Goal: Use online tool/utility: Utilize a website feature to perform a specific function

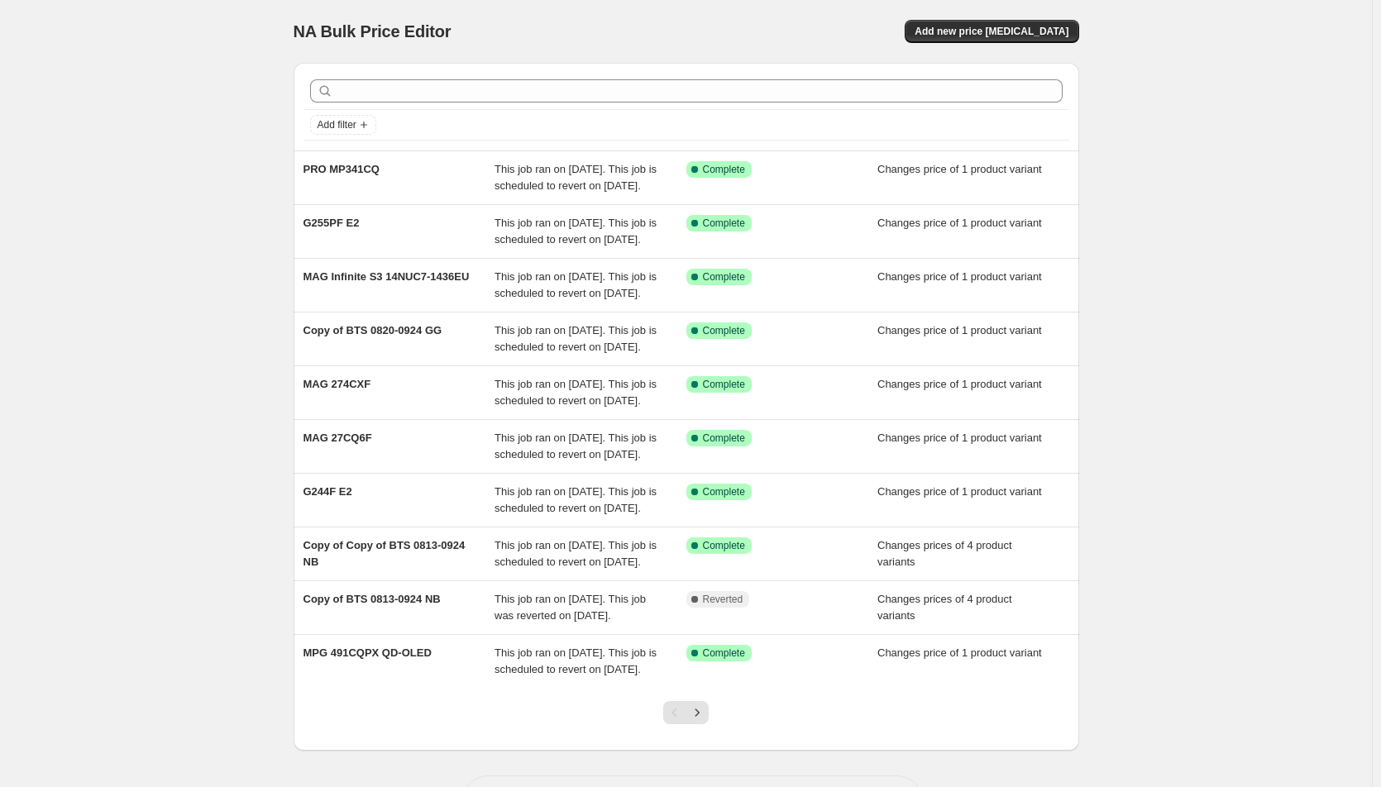
click at [1172, 436] on div "NA Bulk Price Editor. This page is ready NA Bulk Price Editor Add new price [ME…" at bounding box center [686, 426] width 1372 height 852
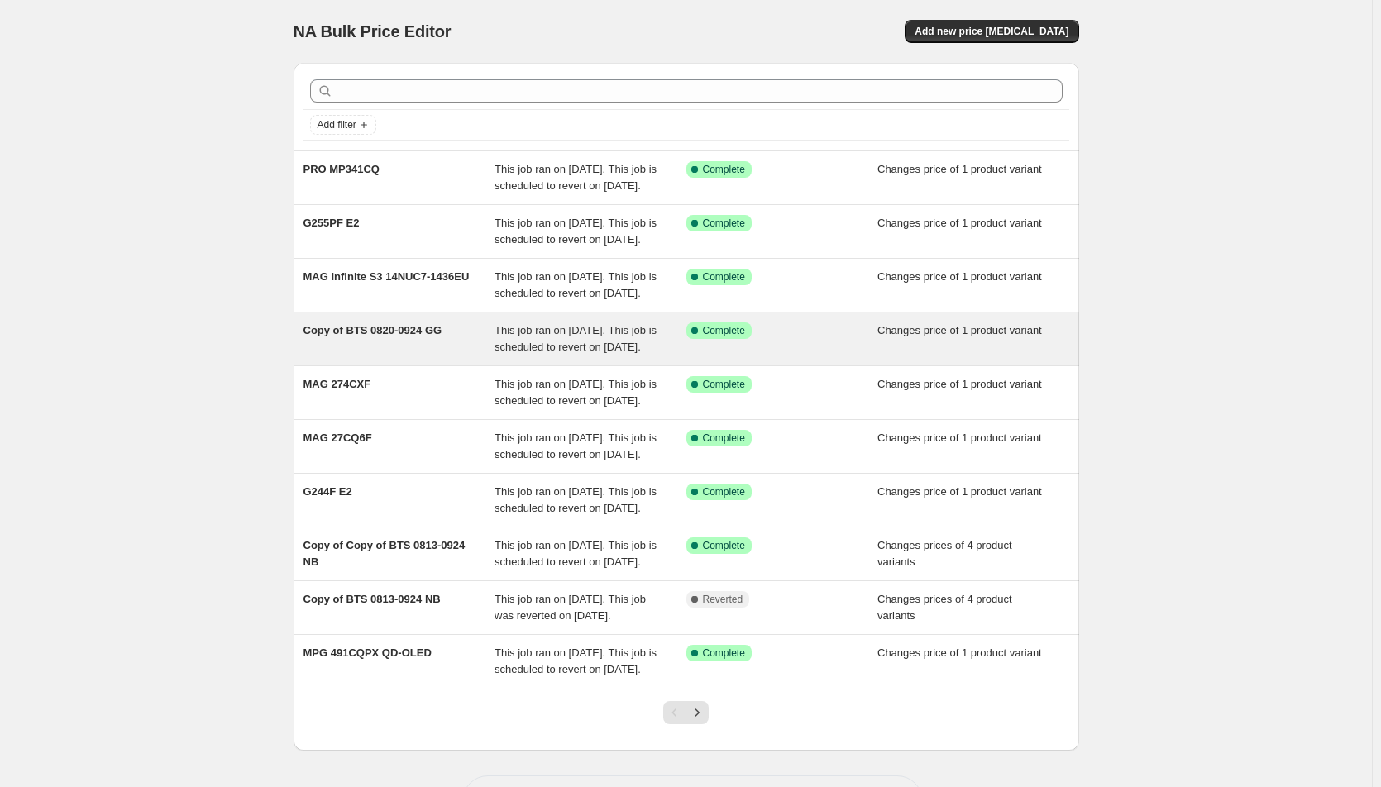
scroll to position [207, 0]
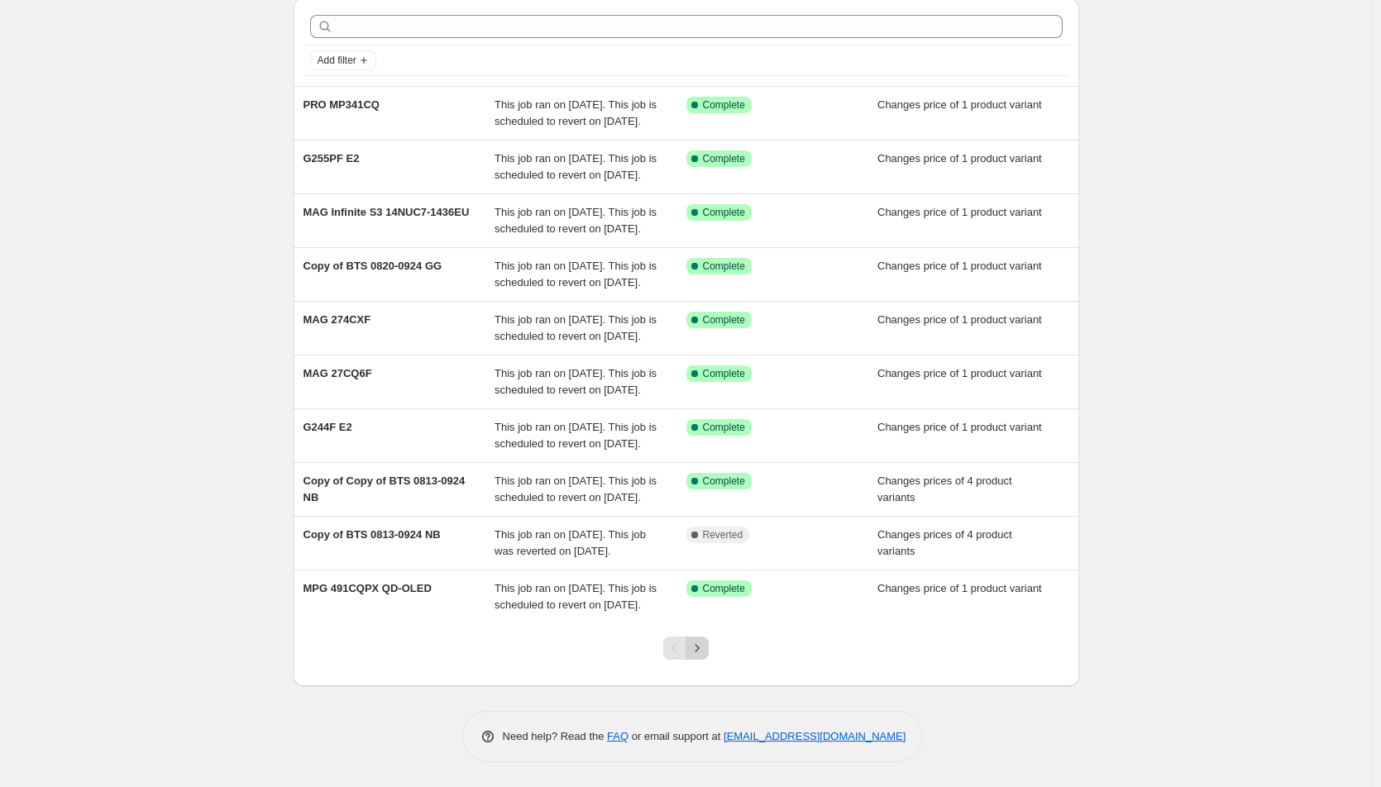
click at [705, 656] on icon "Next" at bounding box center [697, 648] width 17 height 17
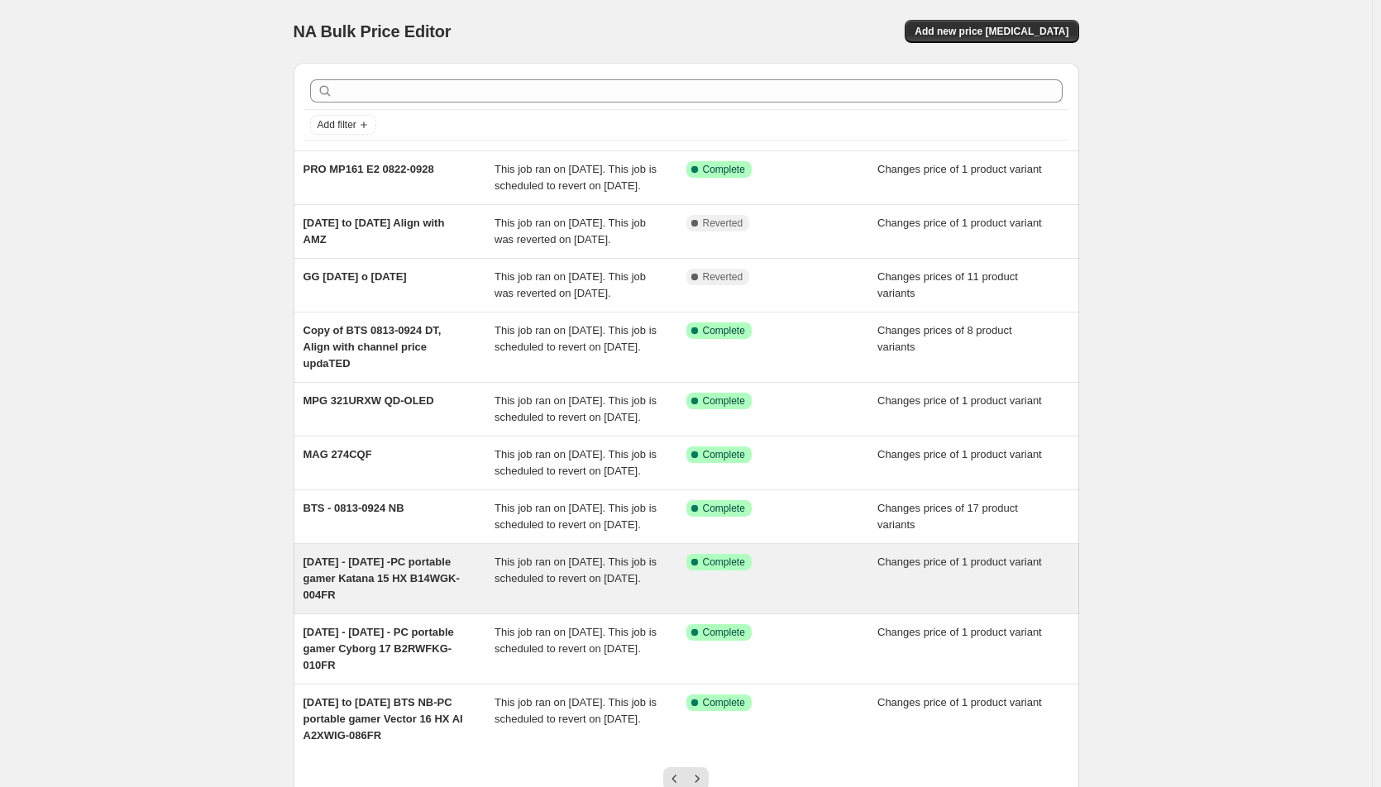
scroll to position [230, 0]
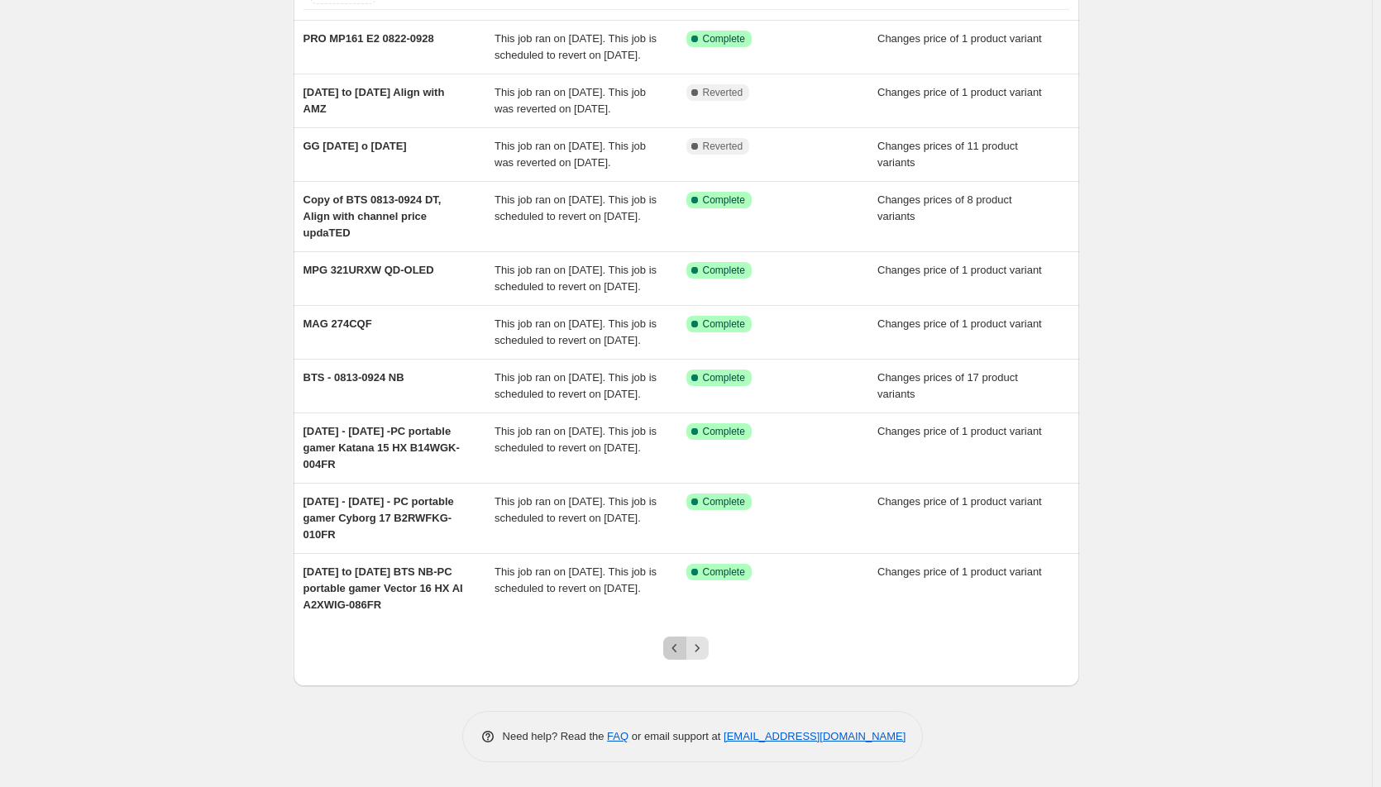
click at [674, 651] on icon "Previous" at bounding box center [674, 648] width 17 height 17
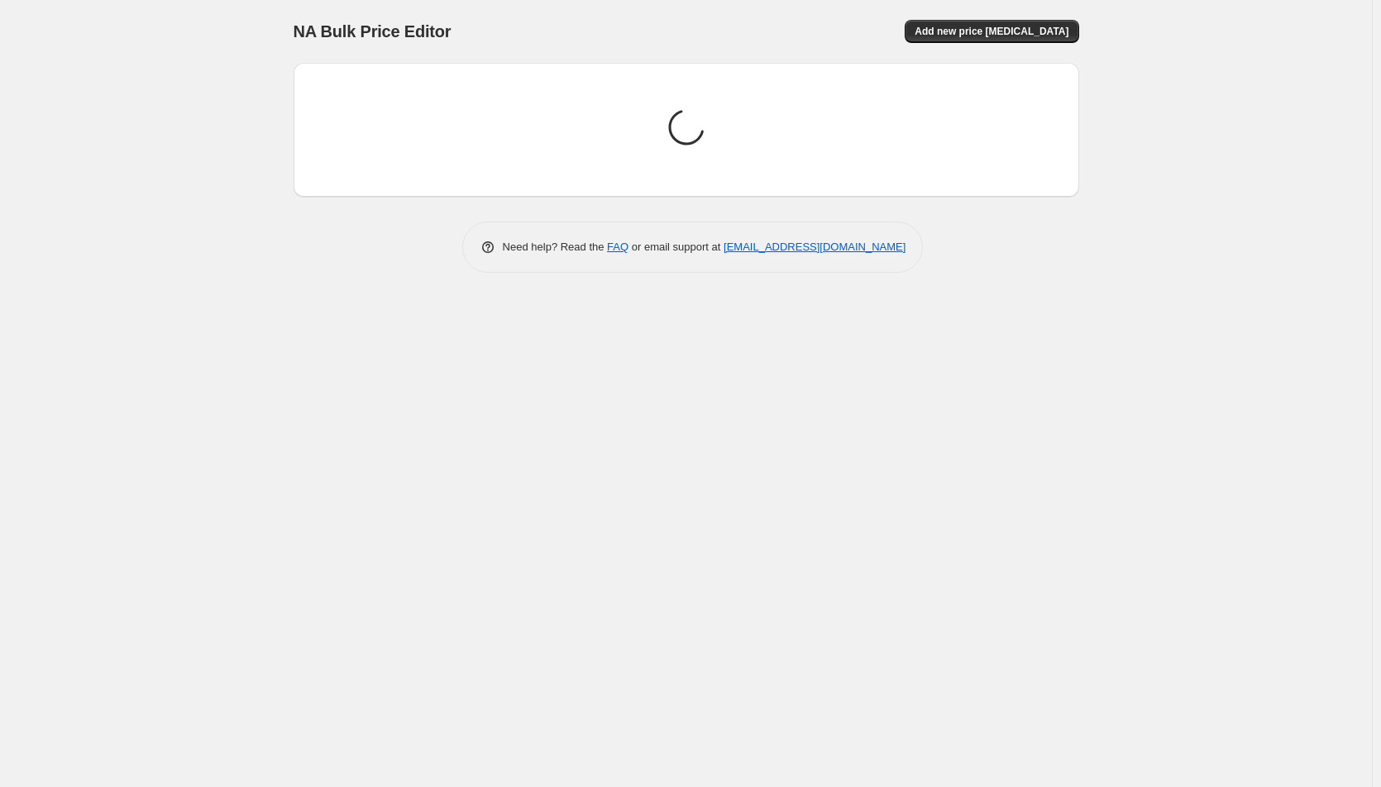
scroll to position [0, 0]
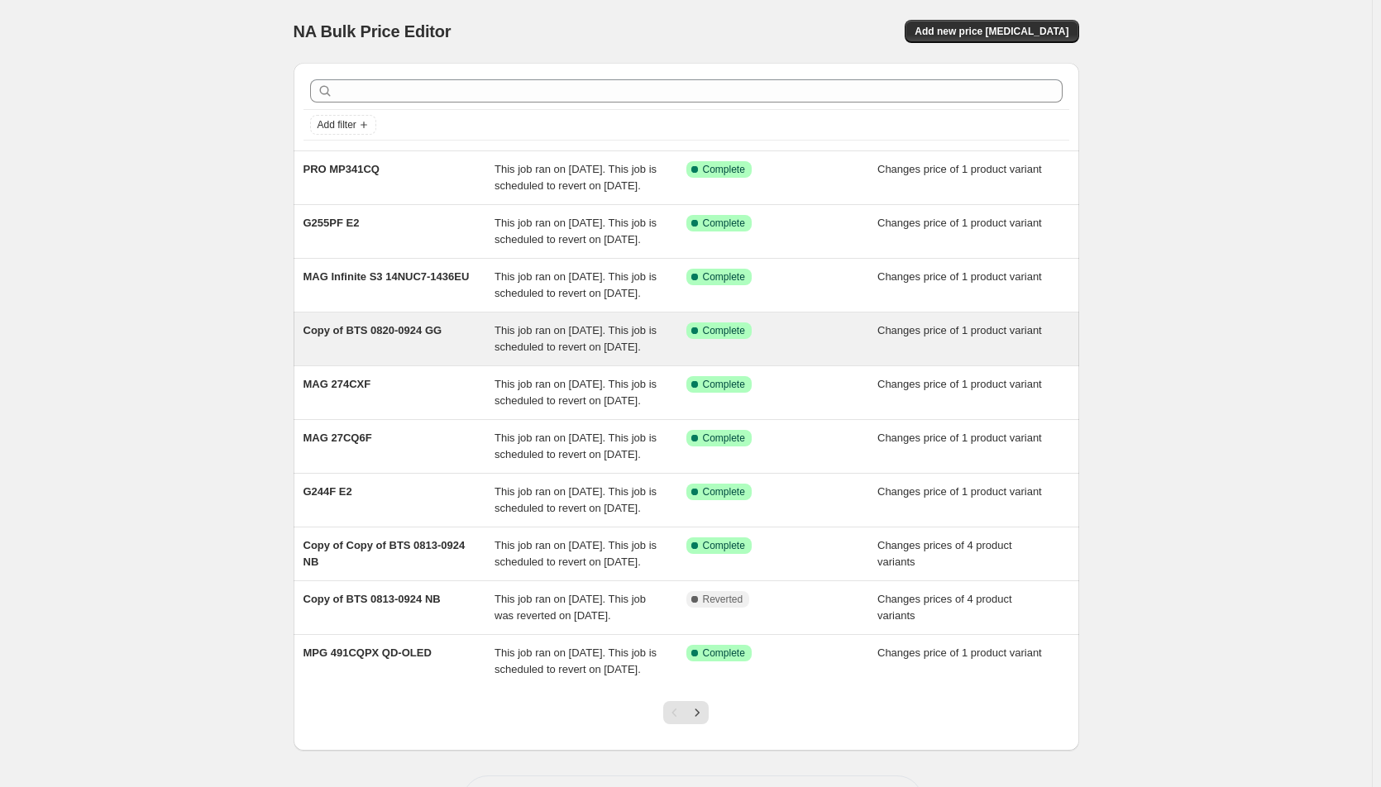
click at [418, 337] on span "Copy of BTS 0820-0924 GG" at bounding box center [372, 330] width 139 height 12
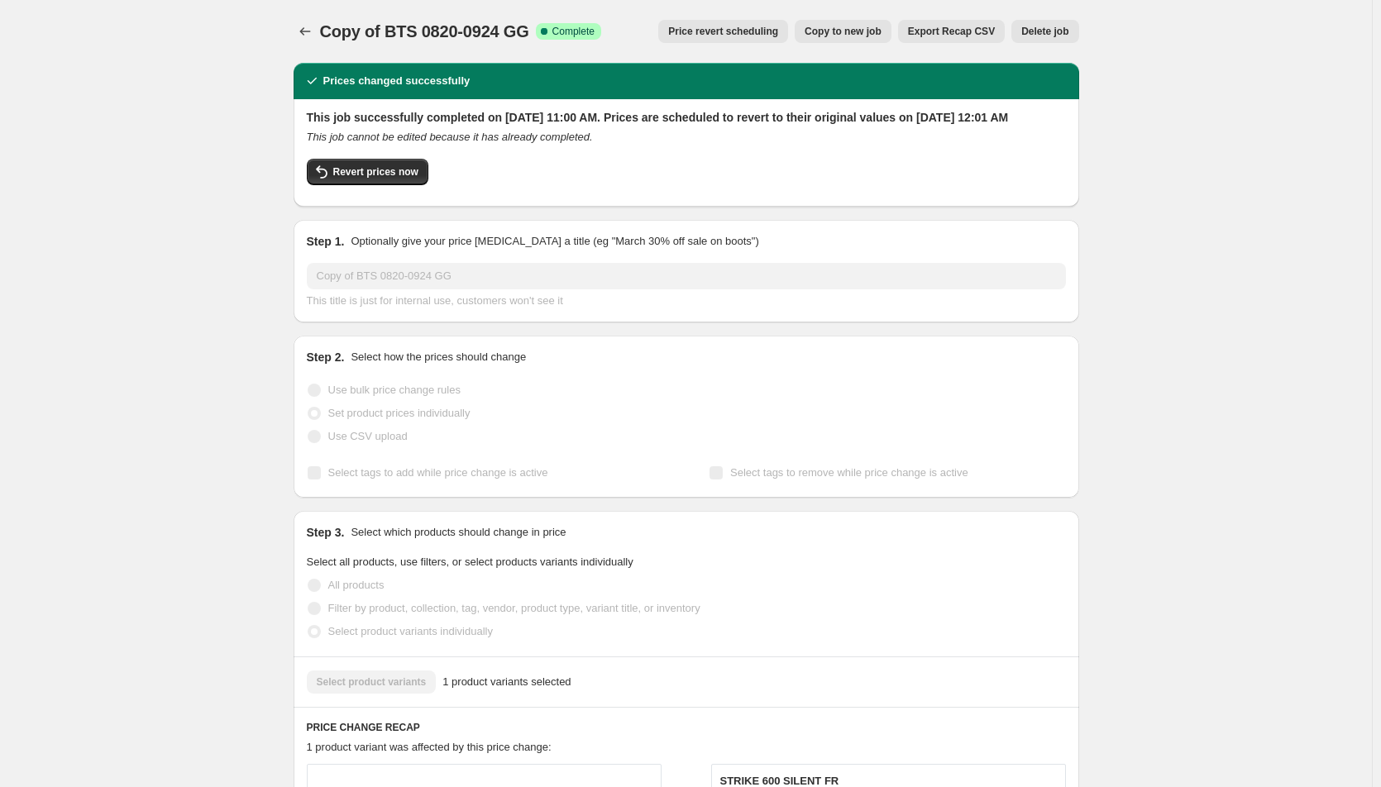
click at [1167, 405] on div "Copy of BTS 0820-0924 GG. This page is ready Copy of BTS 0820-0924 GG Success C…" at bounding box center [686, 712] width 1372 height 1425
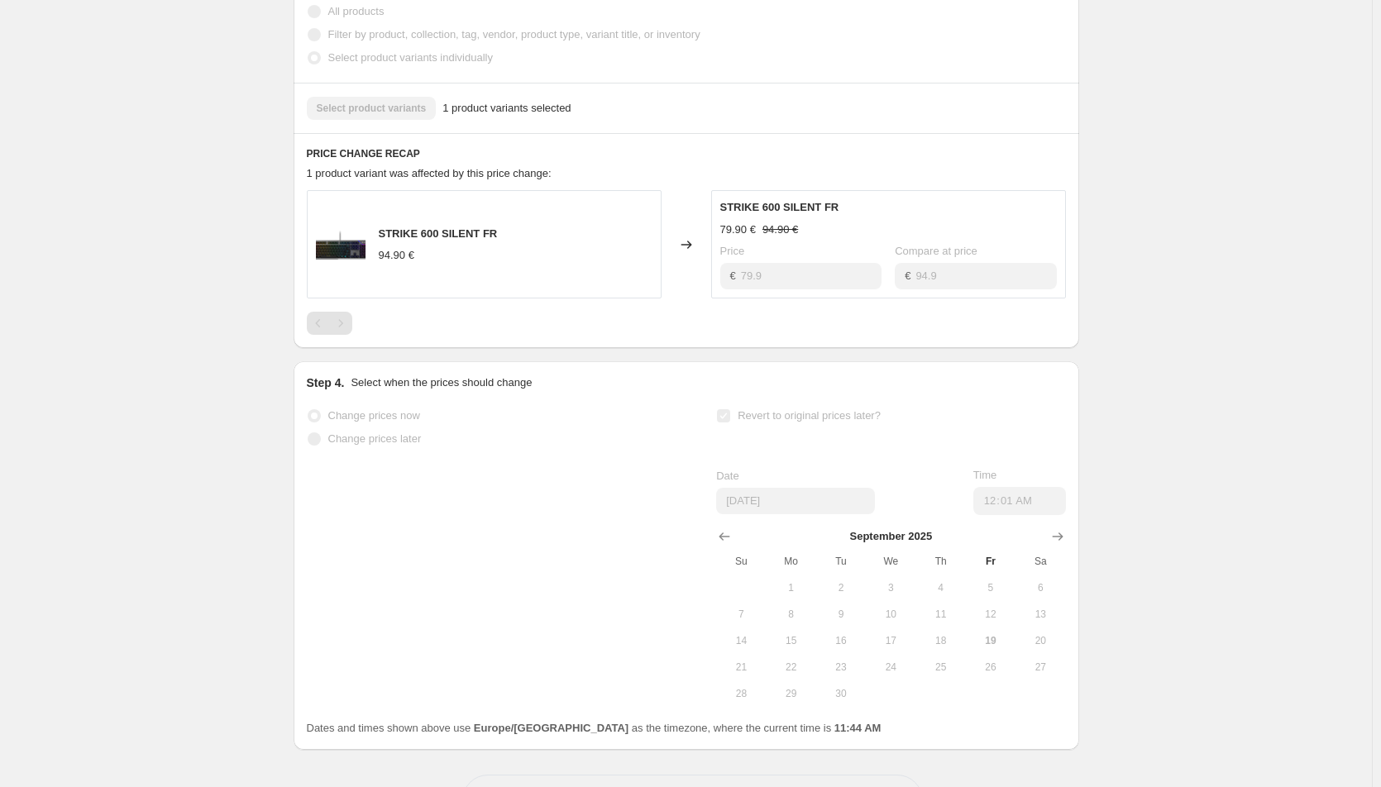
scroll to position [654, 0]
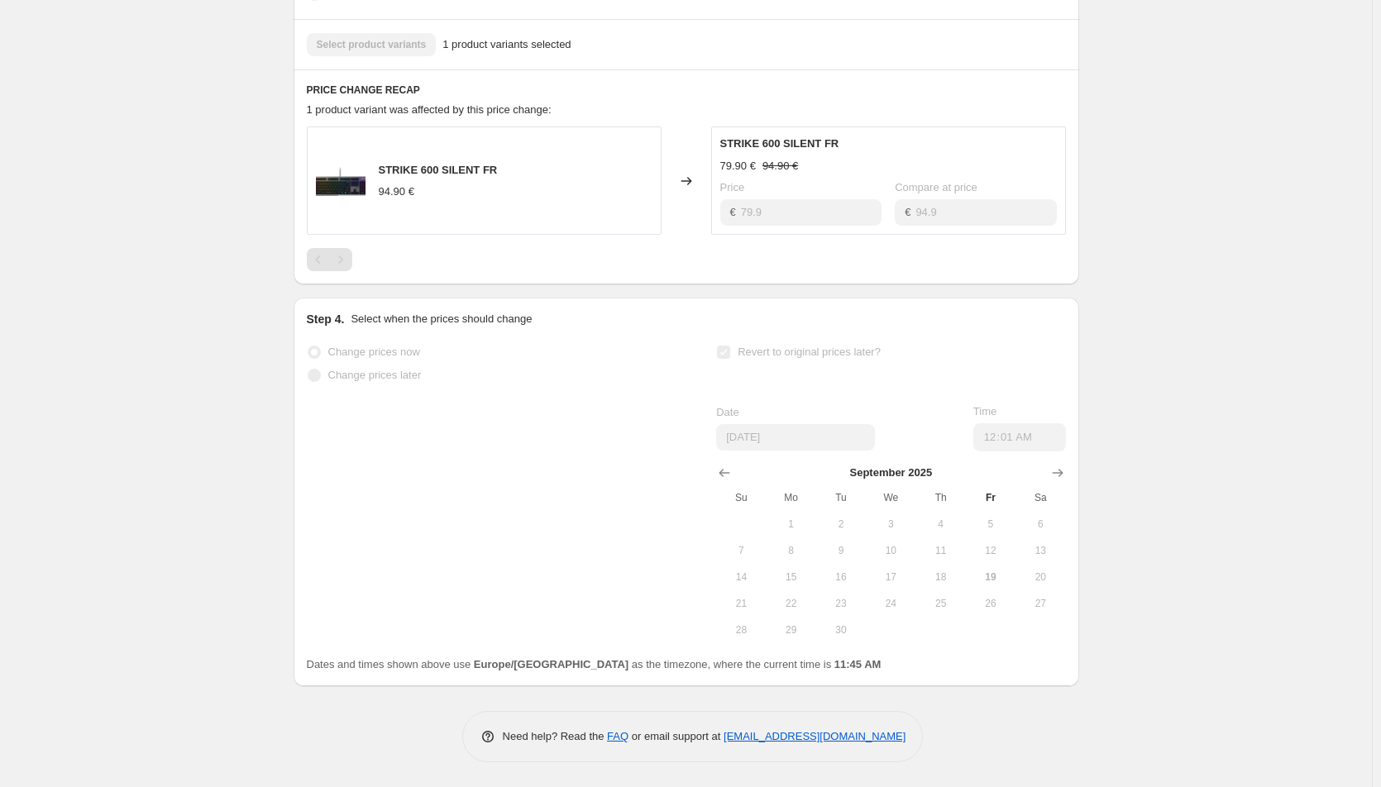
click at [1205, 451] on div "Copy of BTS 0820-0924 GG. This page is ready Copy of BTS 0820-0924 GG Success C…" at bounding box center [686, 75] width 1372 height 1425
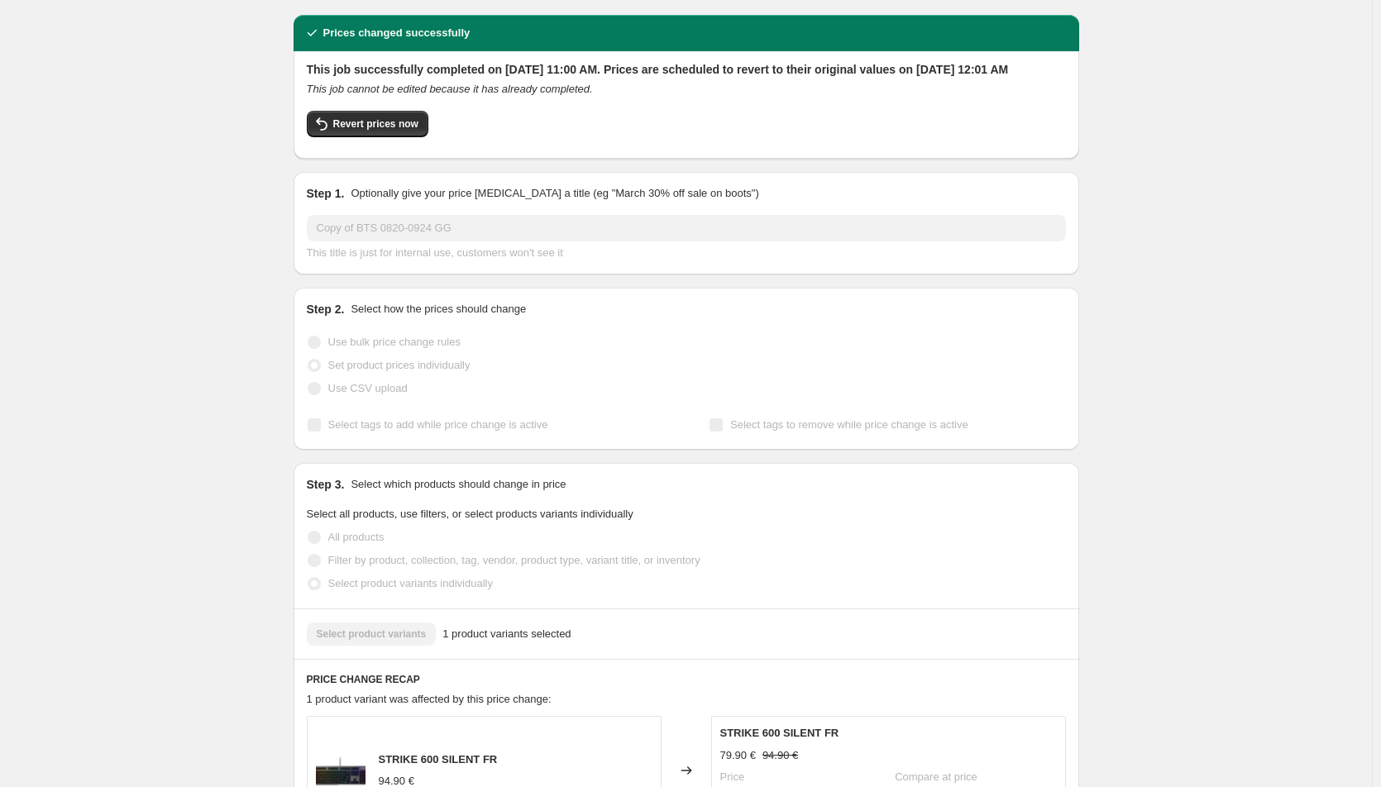
scroll to position [0, 0]
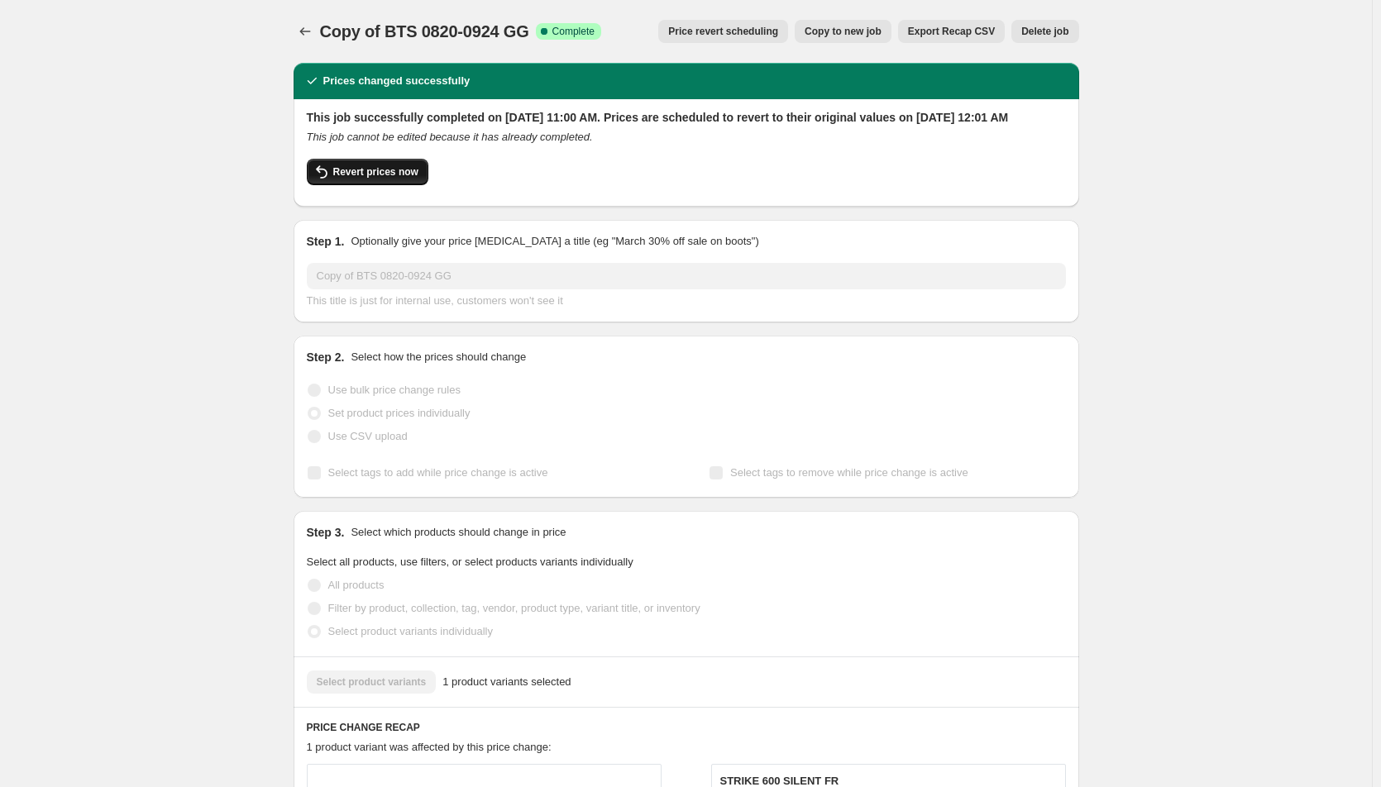
click at [367, 178] on button "Revert prices now" at bounding box center [368, 172] width 122 height 26
checkbox input "false"
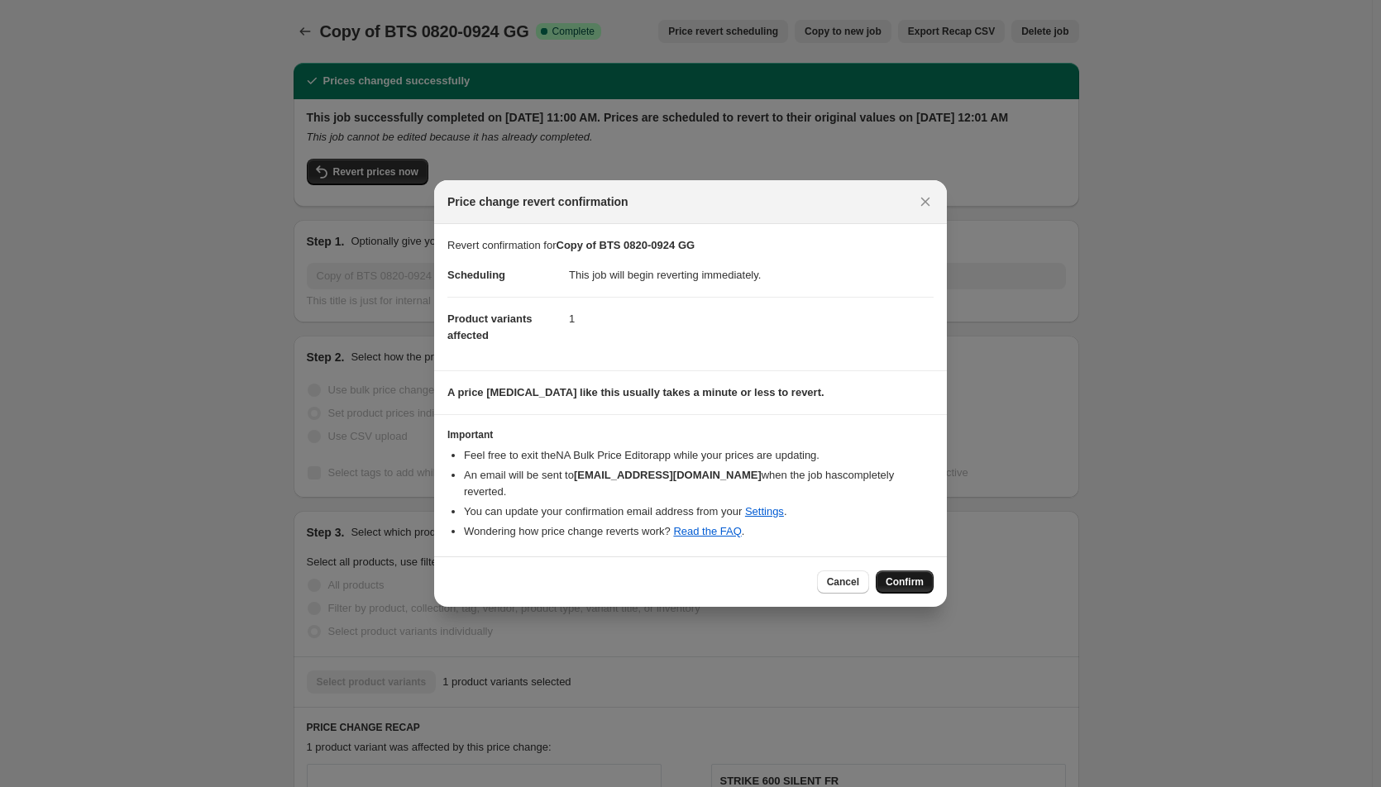
click at [896, 575] on span "Confirm" at bounding box center [904, 581] width 38 height 13
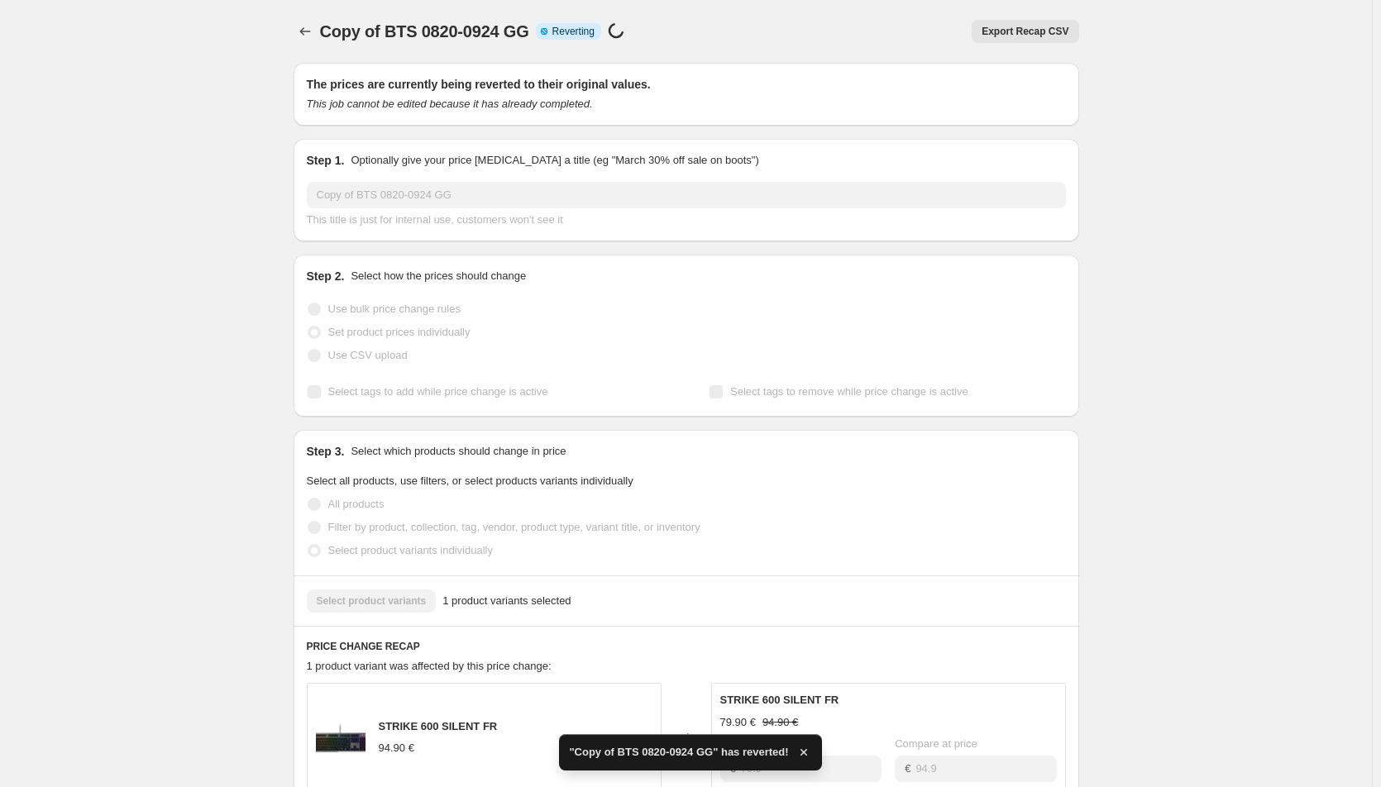
checkbox input "true"
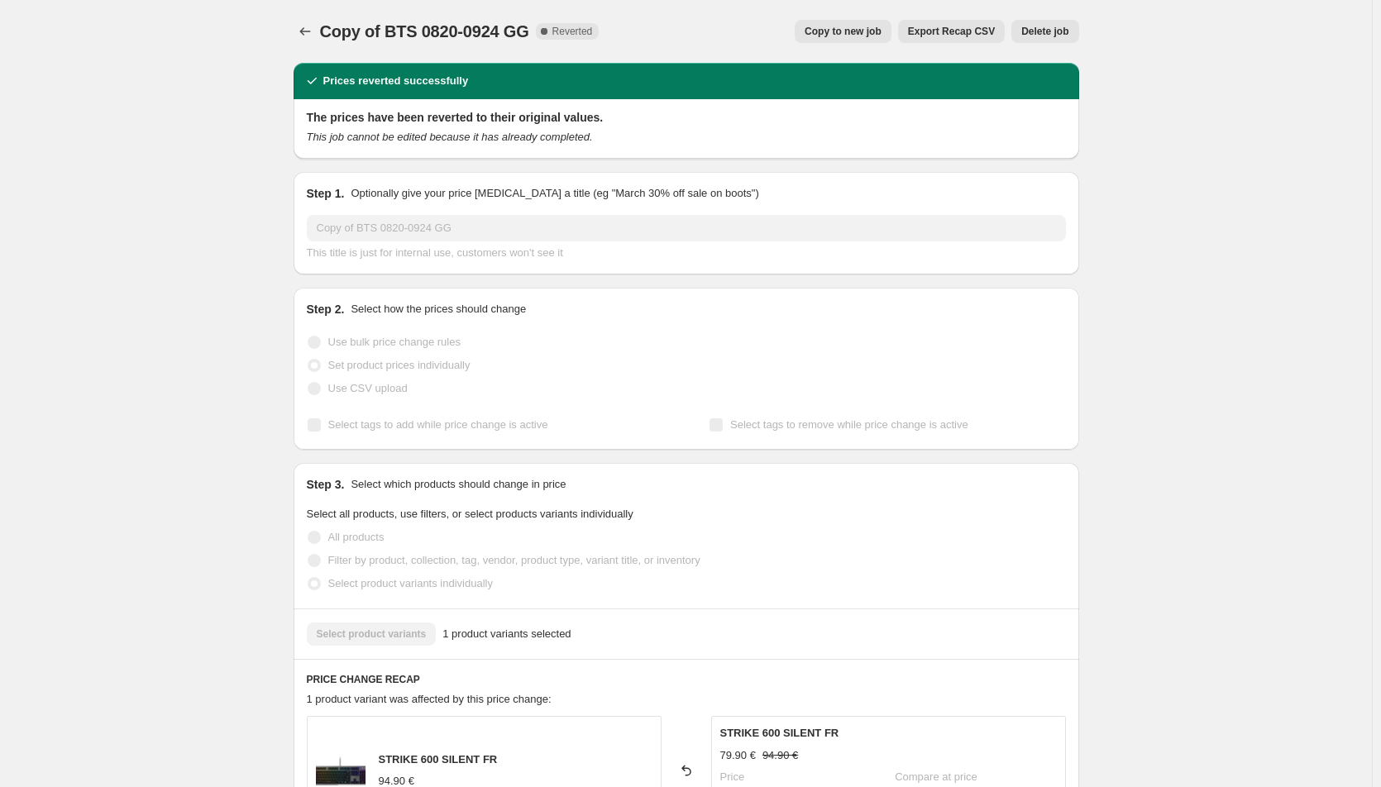
click at [1286, 288] on div "Copy of BTS 0820-0924 GG. This page is ready Copy of BTS 0820-0924 GG Complete …" at bounding box center [686, 688] width 1372 height 1377
